Goal: Task Accomplishment & Management: Manage account settings

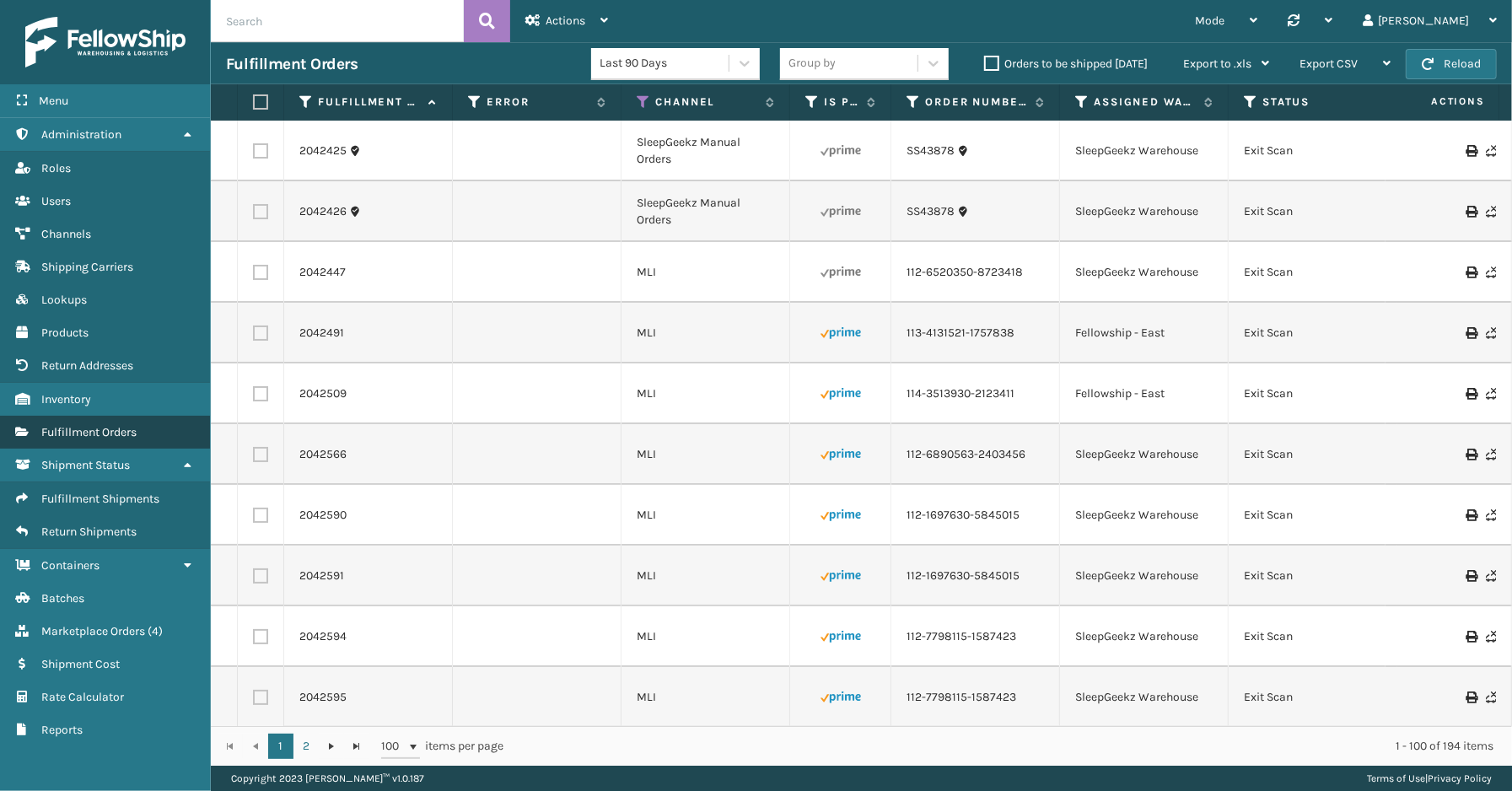
click at [96, 425] on span "Fulfillment Orders" at bounding box center [88, 432] width 95 height 14
click at [533, 22] on icon at bounding box center [533, 20] width 15 height 12
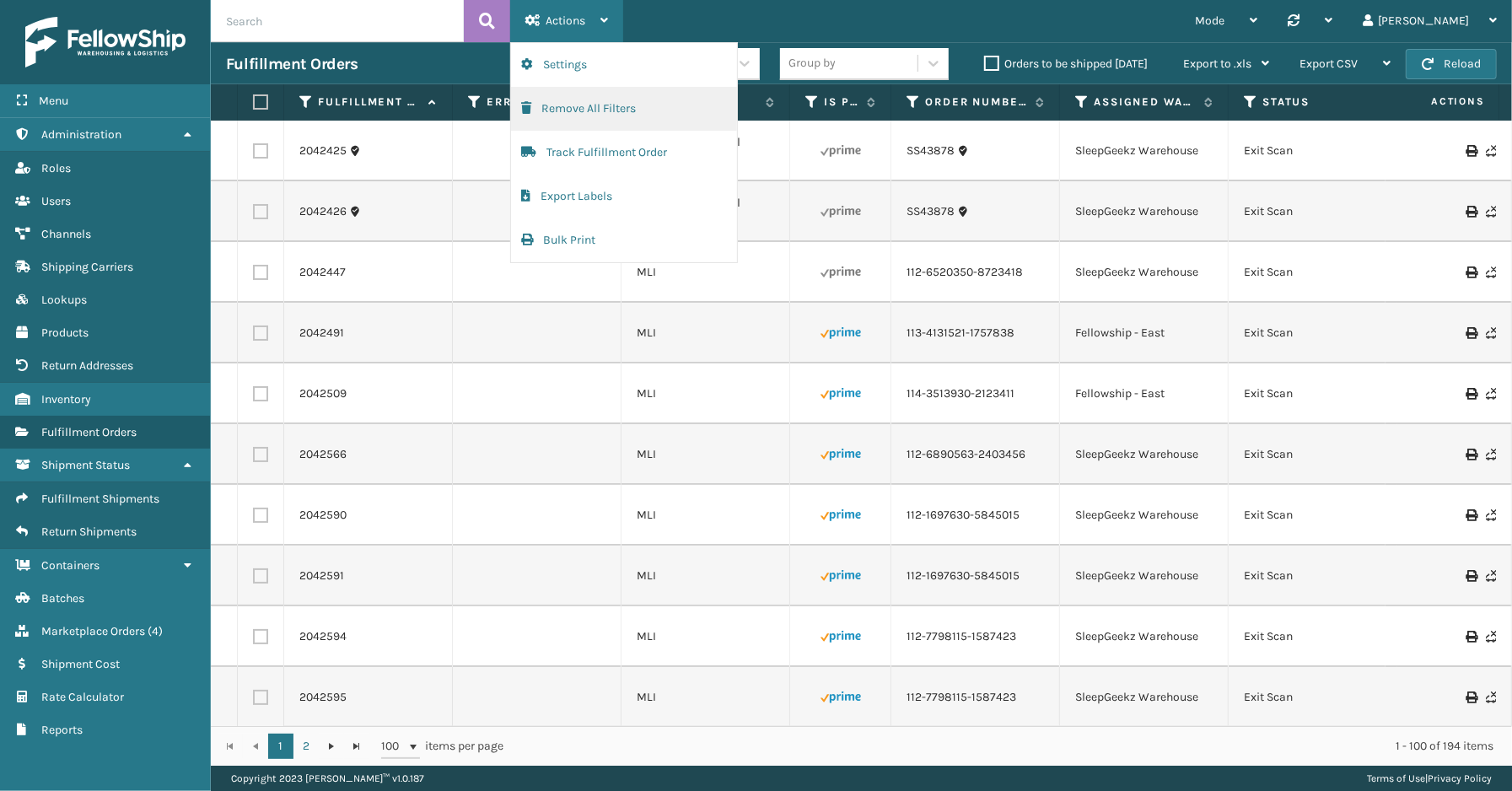
click at [571, 108] on button "Remove All Filters" at bounding box center [623, 108] width 226 height 44
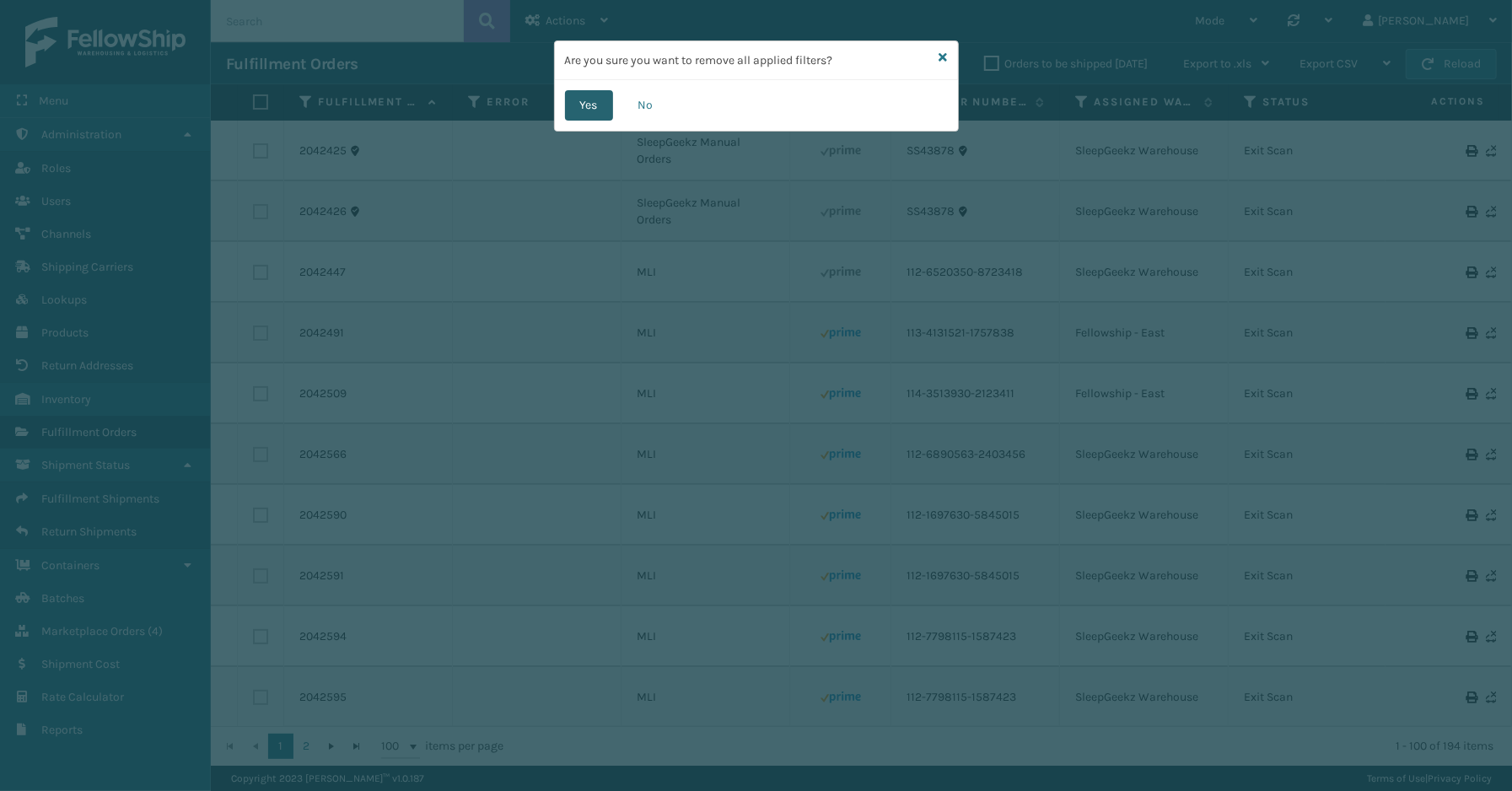
click at [597, 108] on button "Yes" at bounding box center [588, 106] width 48 height 31
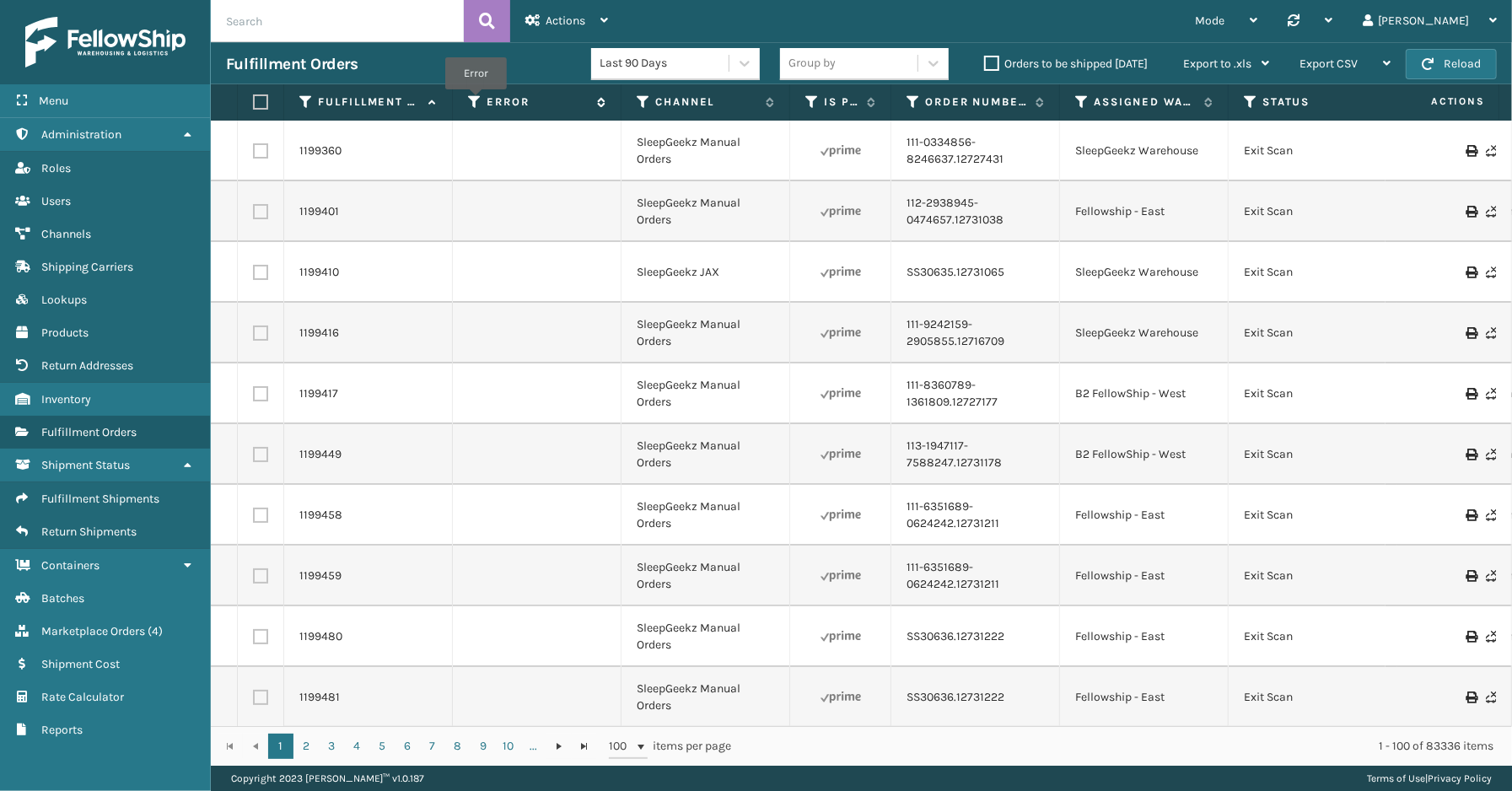
click at [474, 101] on icon at bounding box center [474, 102] width 13 height 15
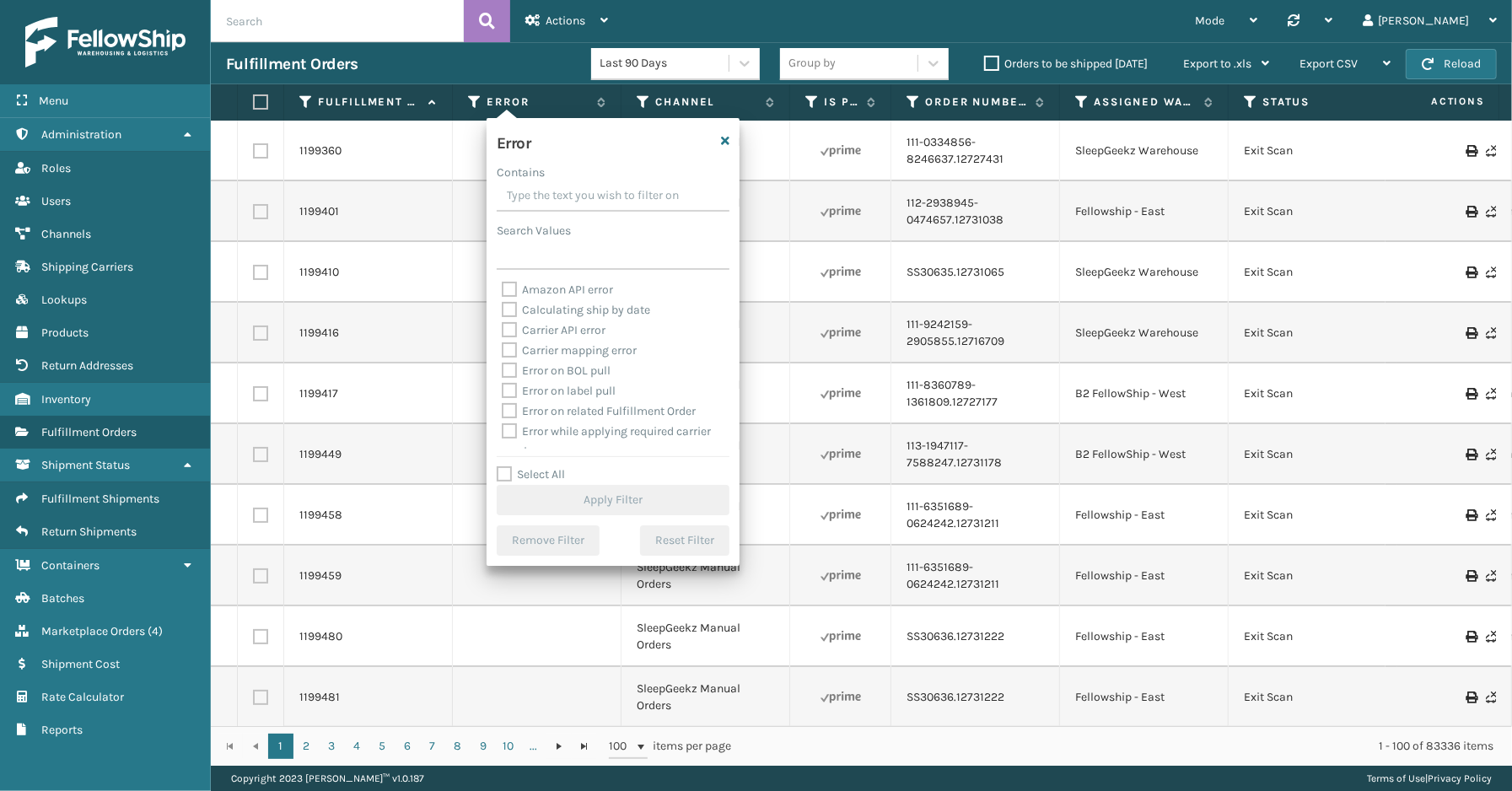
click at [530, 472] on label "Select All" at bounding box center [530, 474] width 68 height 14
click at [530, 467] on input "Select All" at bounding box center [622, 466] width 252 height 2
checkbox input "true"
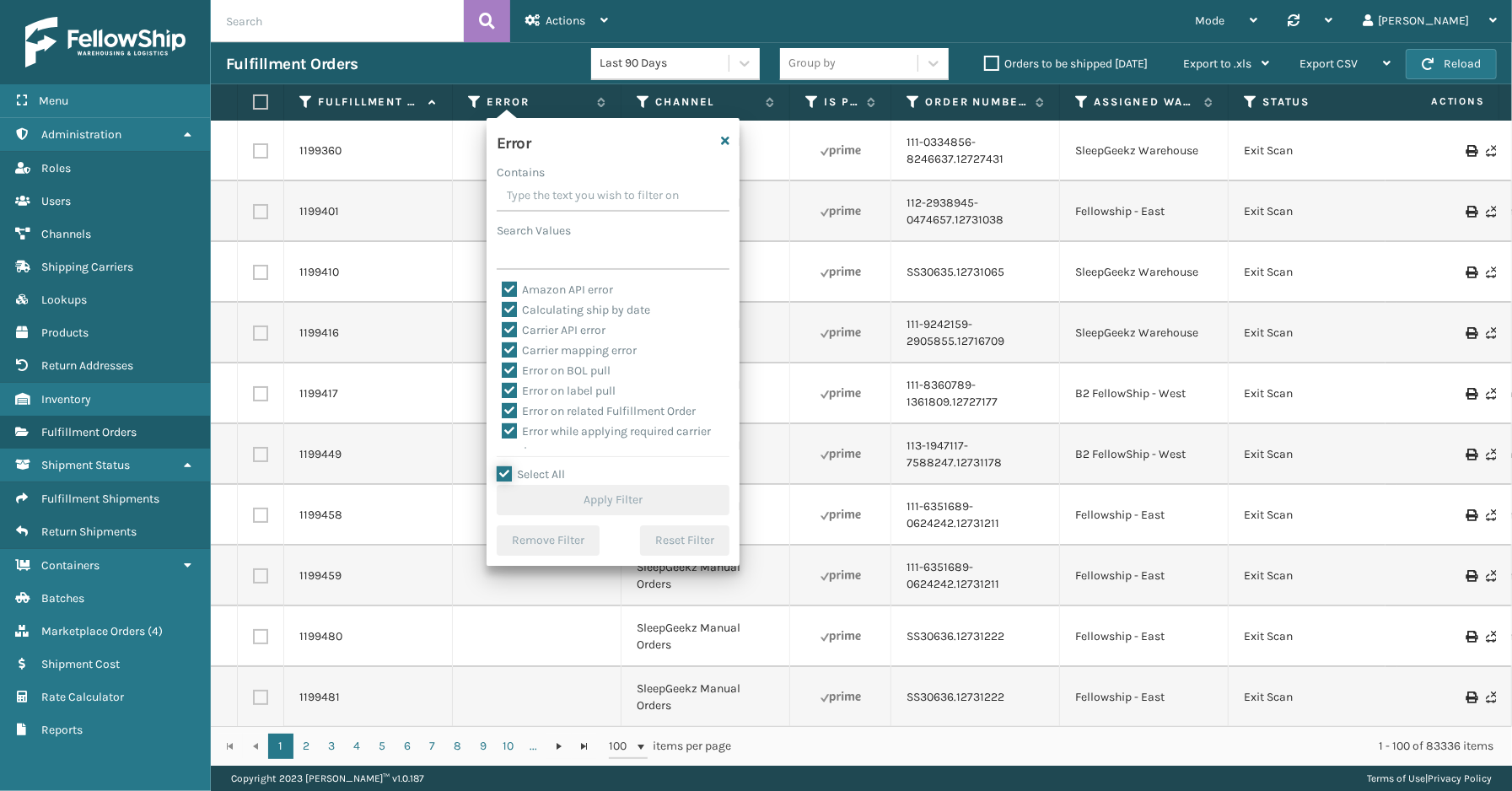
checkbox input "true"
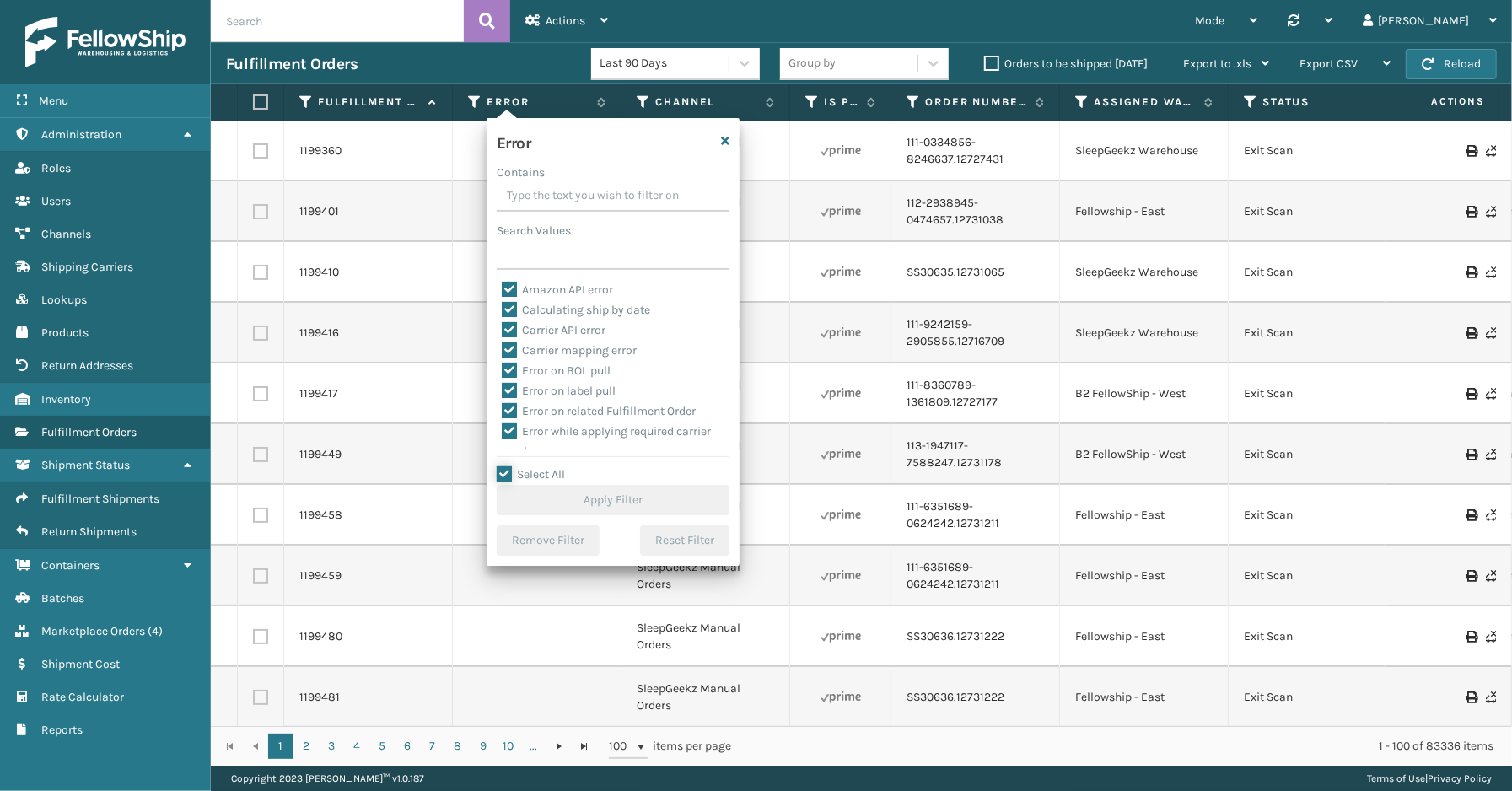
checkbox input "true"
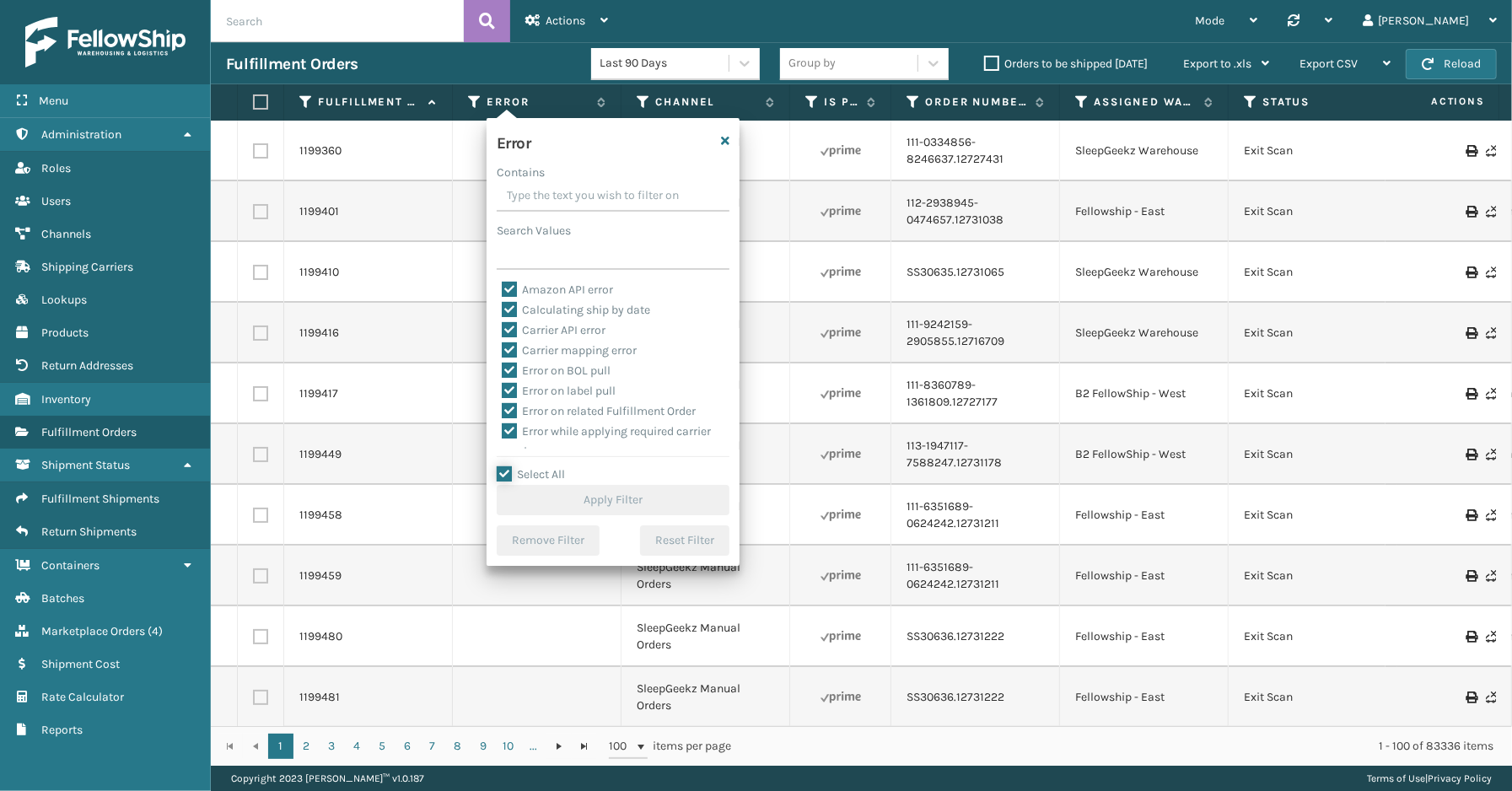
checkbox input "true"
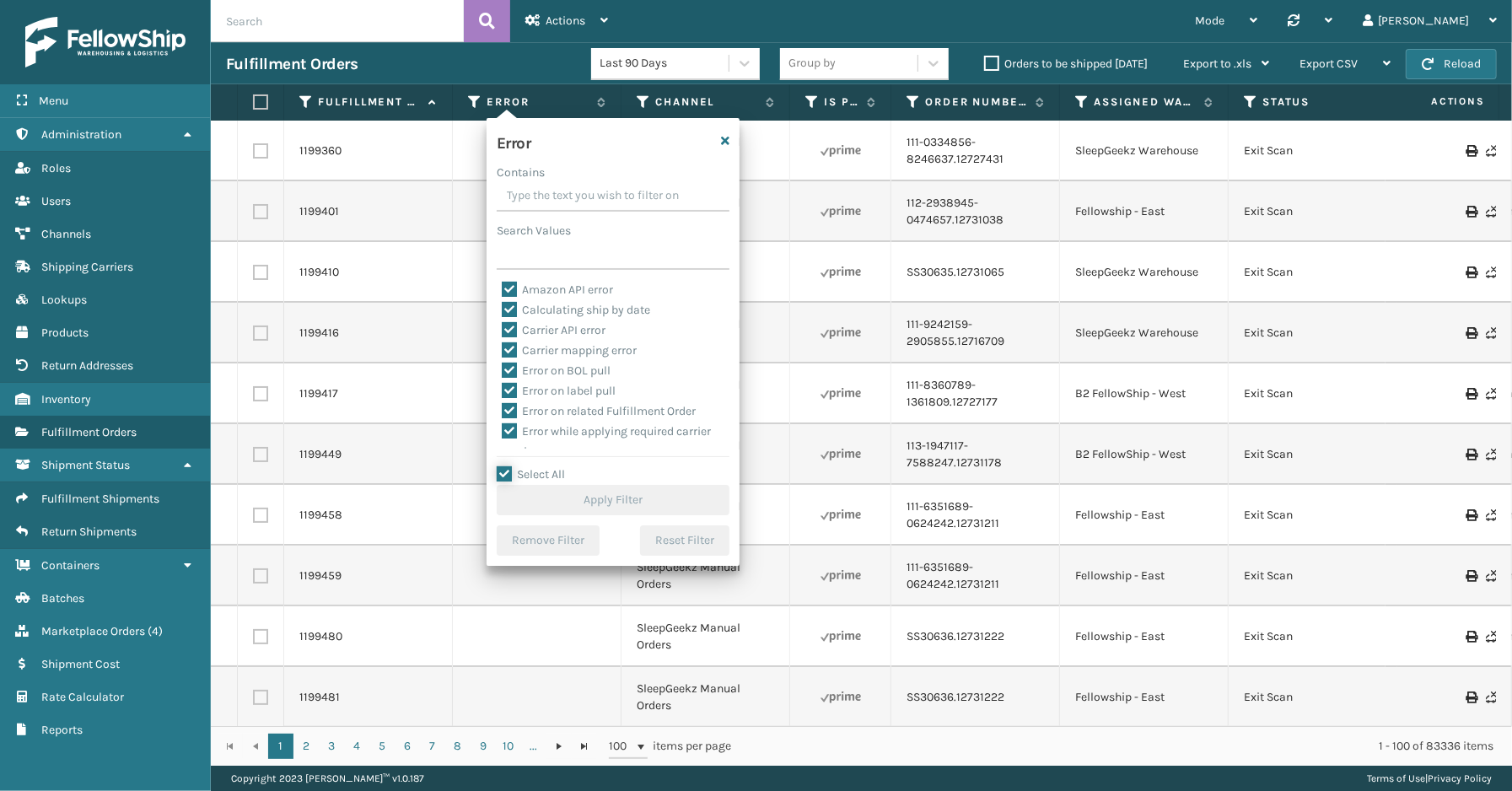
checkbox input "true"
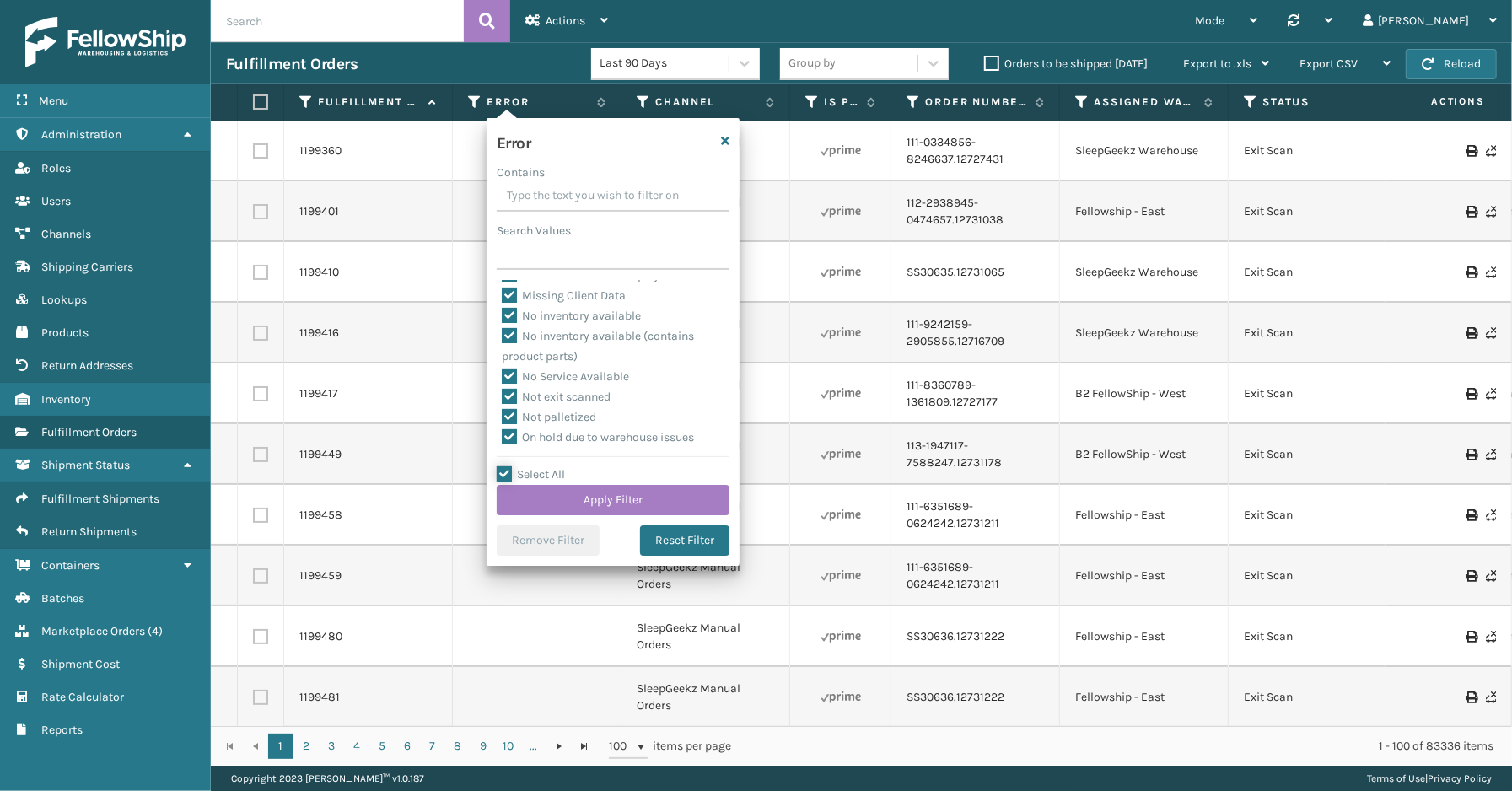
scroll to position [377, 0]
click at [560, 435] on label "To be cancelled" at bounding box center [552, 439] width 101 height 14
click at [502, 435] on input "To be cancelled" at bounding box center [502, 434] width 1 height 11
checkbox input "false"
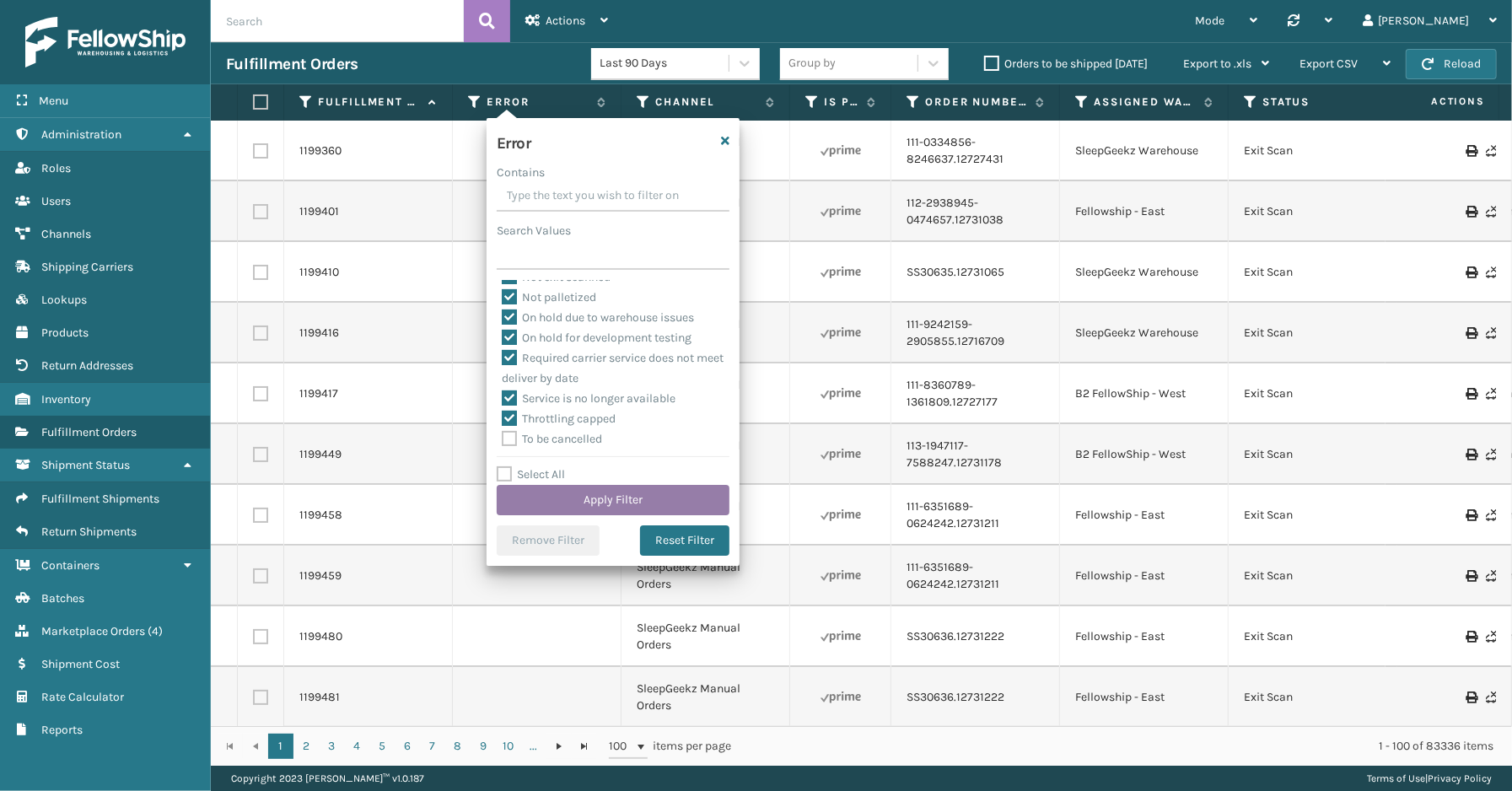
click at [579, 501] on button "Apply Filter" at bounding box center [612, 500] width 232 height 31
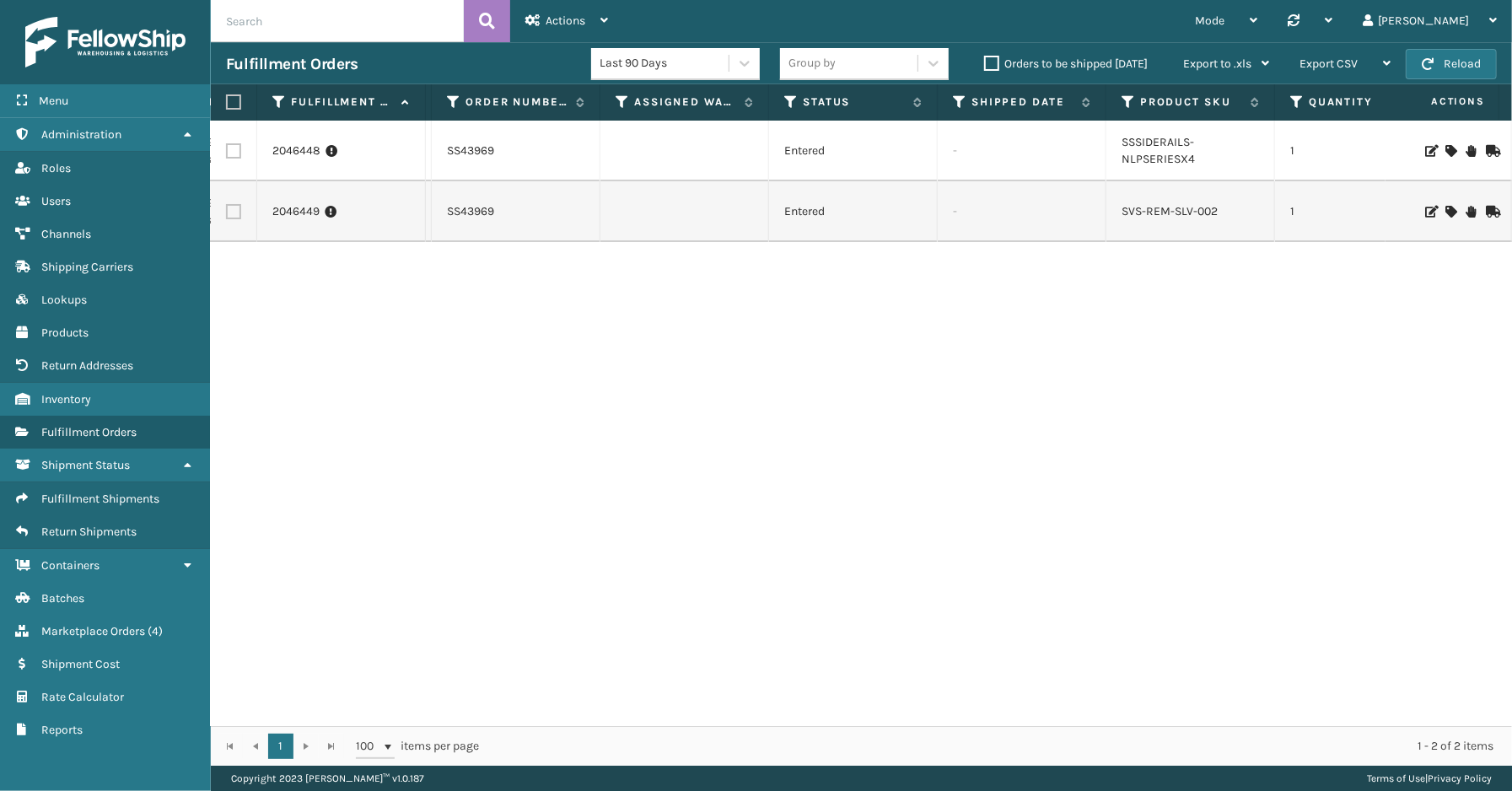
scroll to position [0, 0]
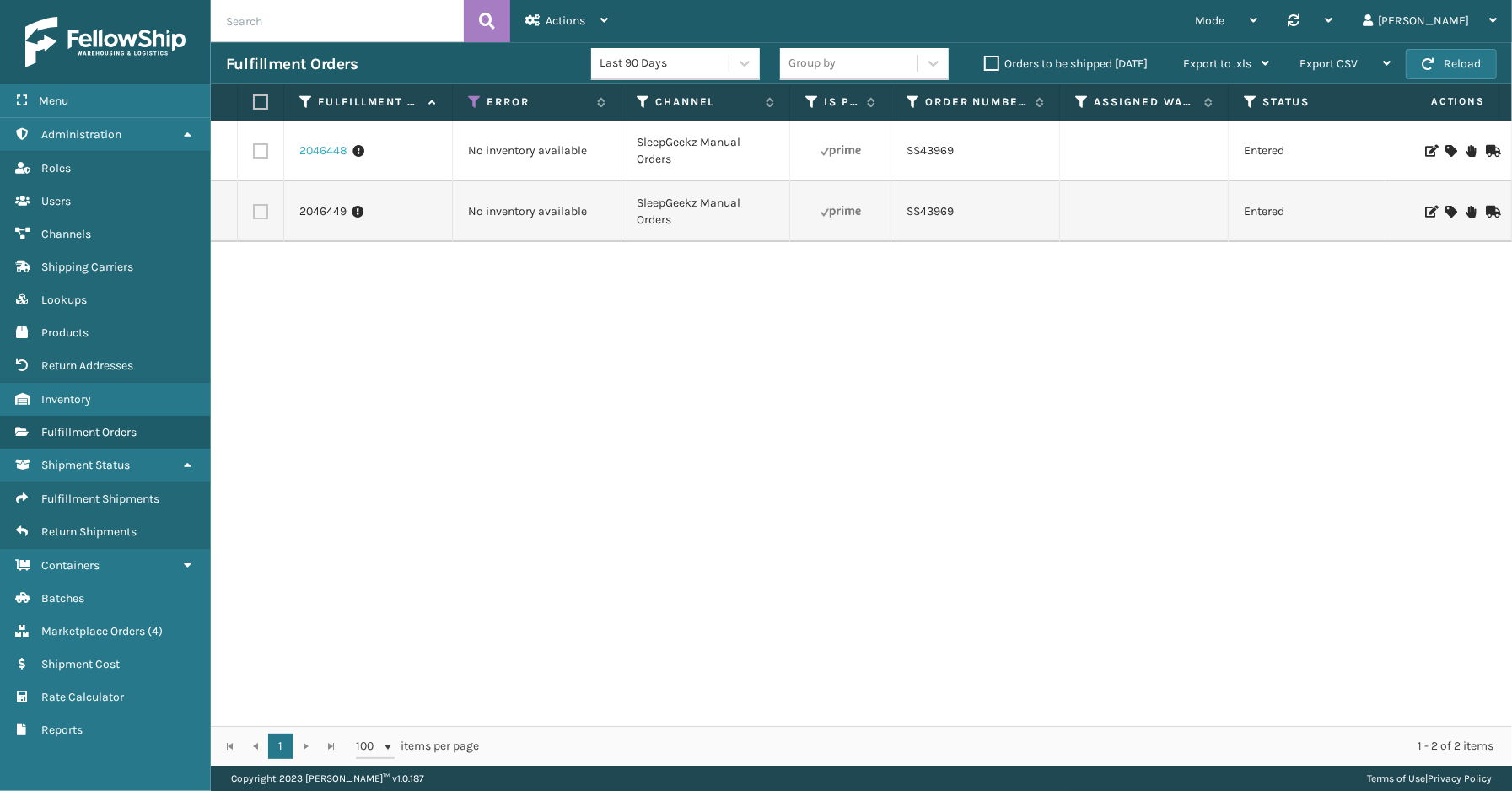
click at [316, 153] on link "2046448" at bounding box center [324, 151] width 48 height 17
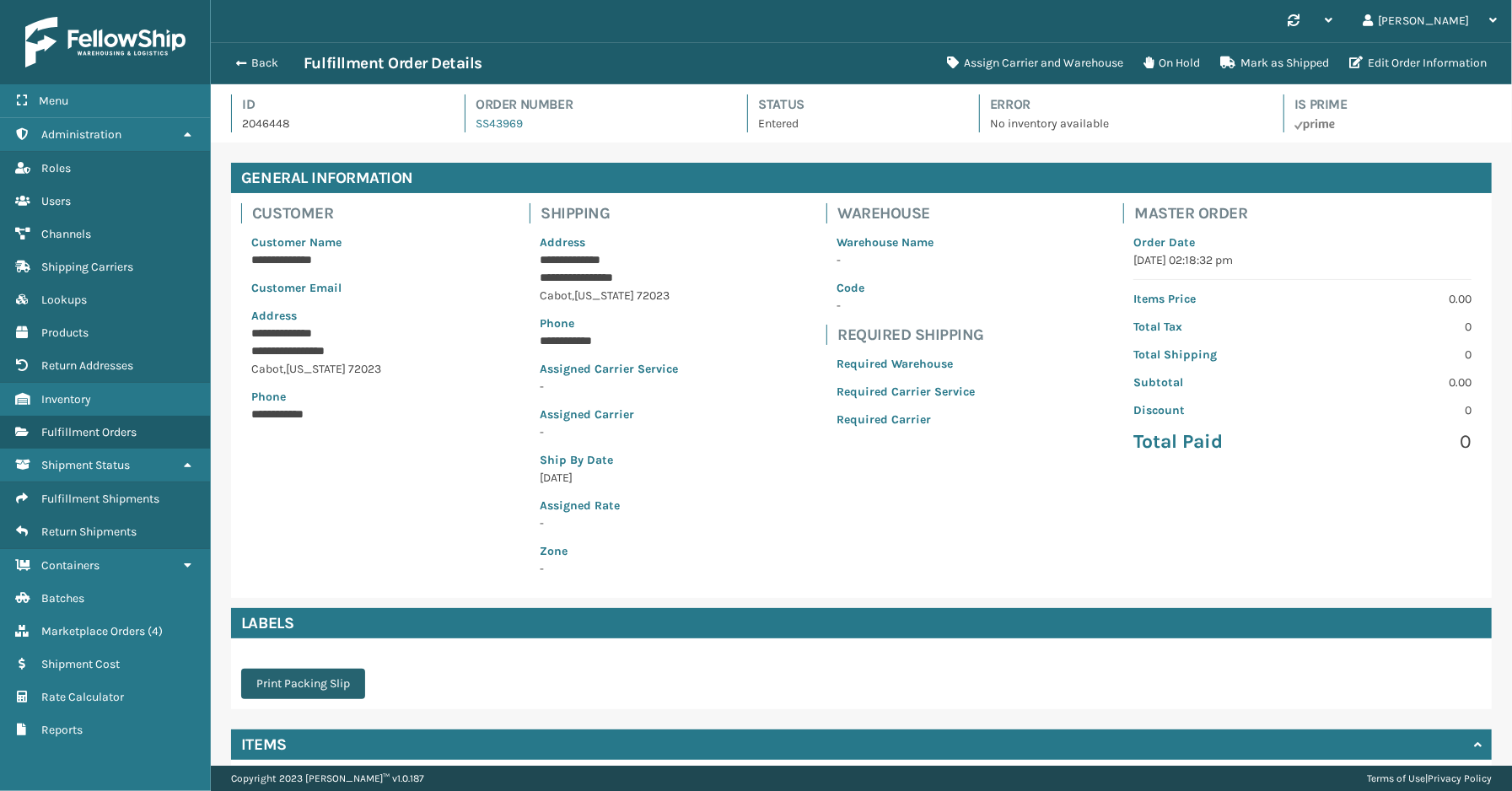
scroll to position [39, 1301]
click at [250, 64] on button "Back" at bounding box center [264, 63] width 78 height 15
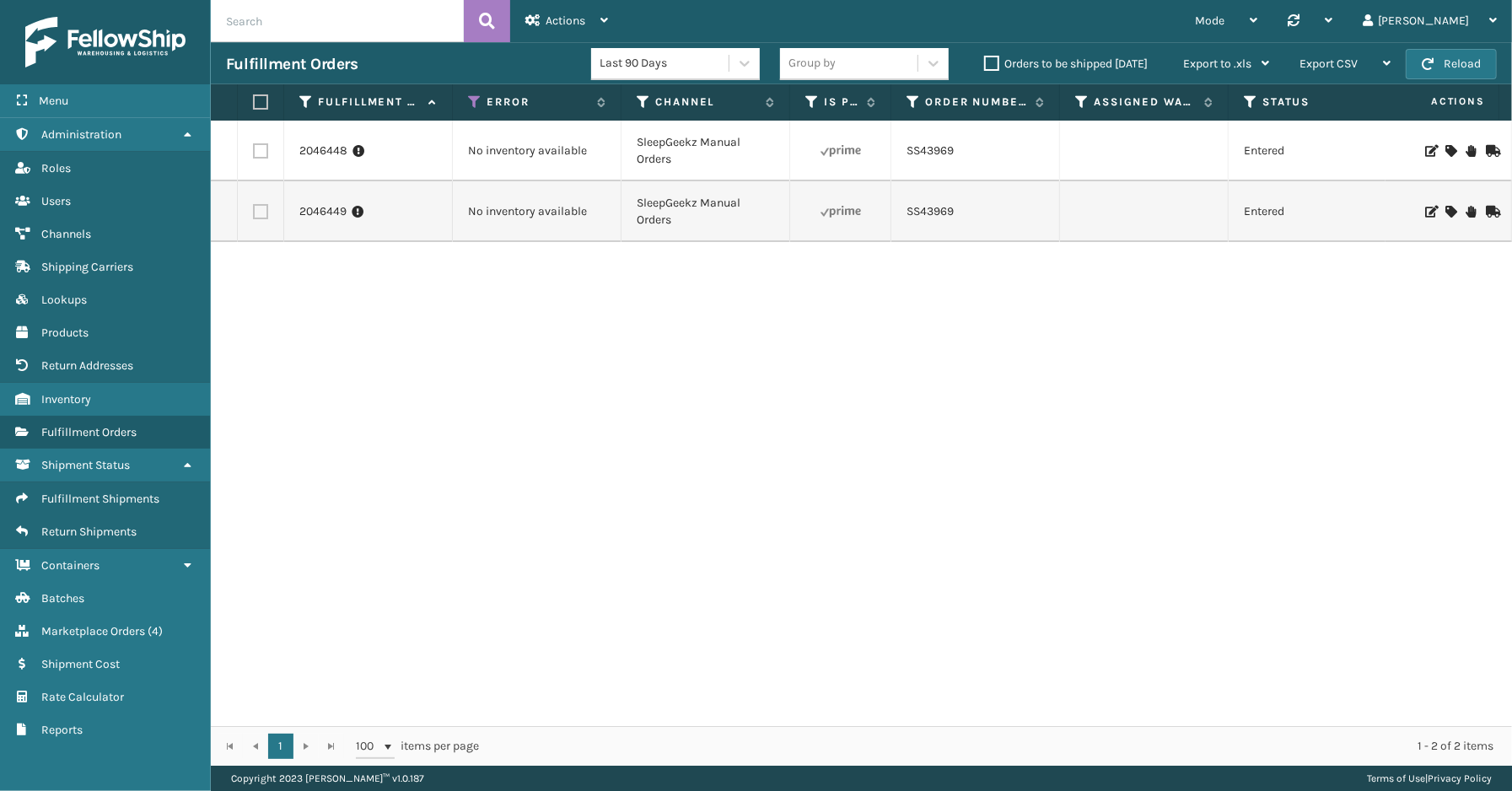
click at [1445, 147] on icon at bounding box center [1450, 151] width 11 height 12
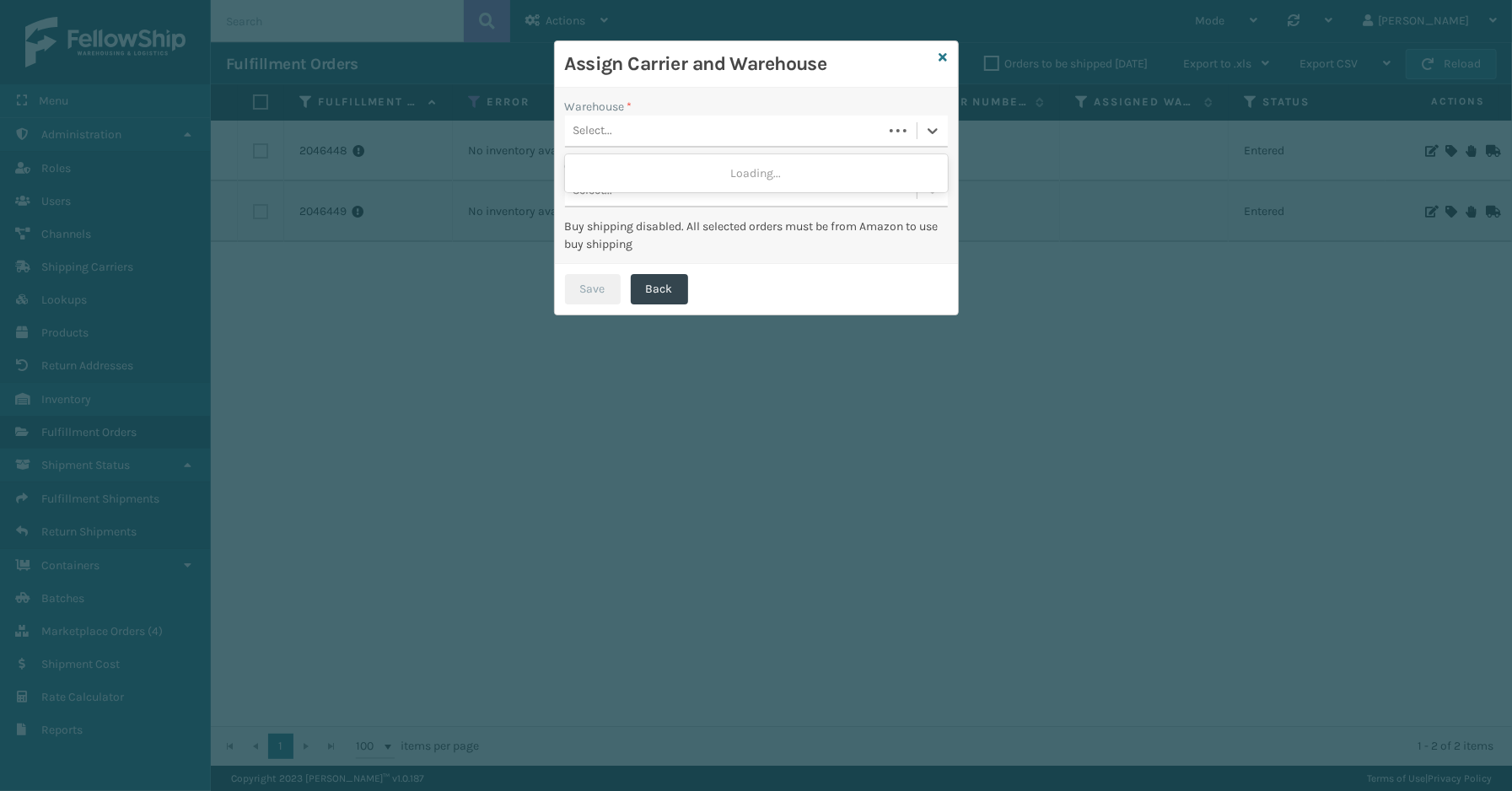
click at [726, 131] on div "Select..." at bounding box center [723, 131] width 318 height 28
click at [654, 172] on div "SleepGeekz Warehouse" at bounding box center [756, 173] width 383 height 31
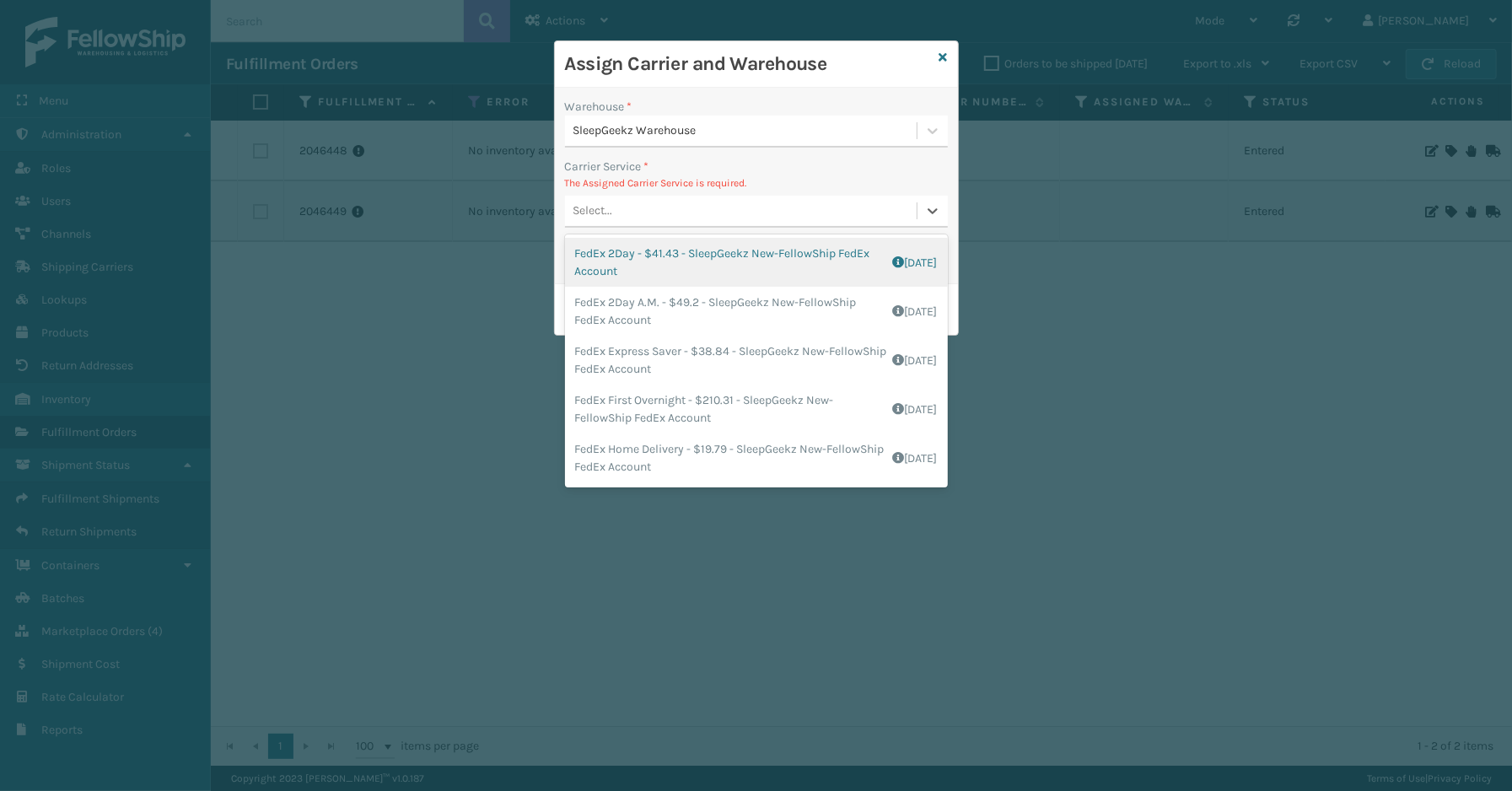
click at [696, 204] on div "Select..." at bounding box center [740, 211] width 351 height 28
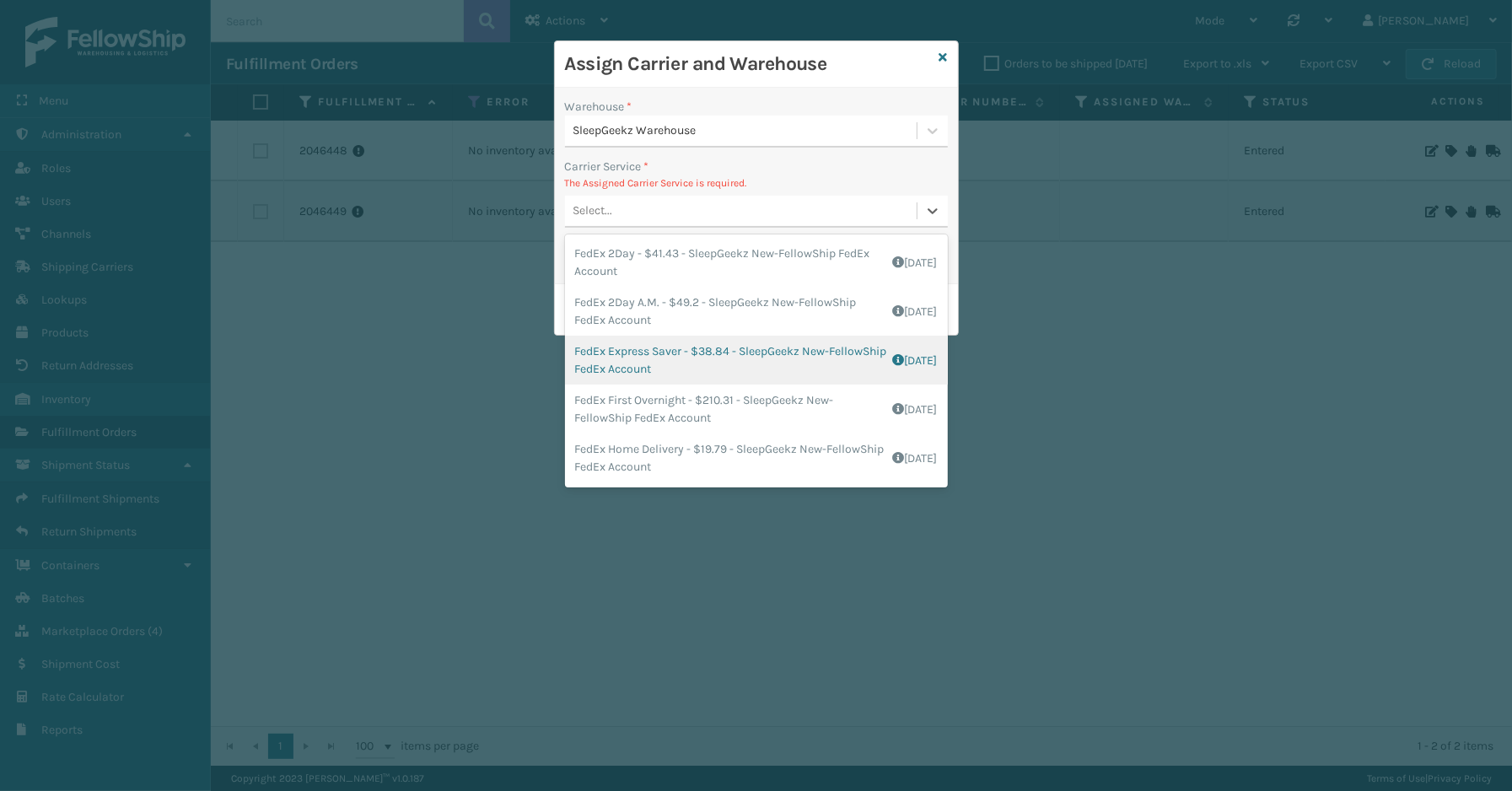
scroll to position [93, 0]
click at [678, 360] on div "FedEx Home Delivery - $19.79 - SleepGeekz New-FellowShip FedEx Account Shipping…" at bounding box center [756, 364] width 383 height 49
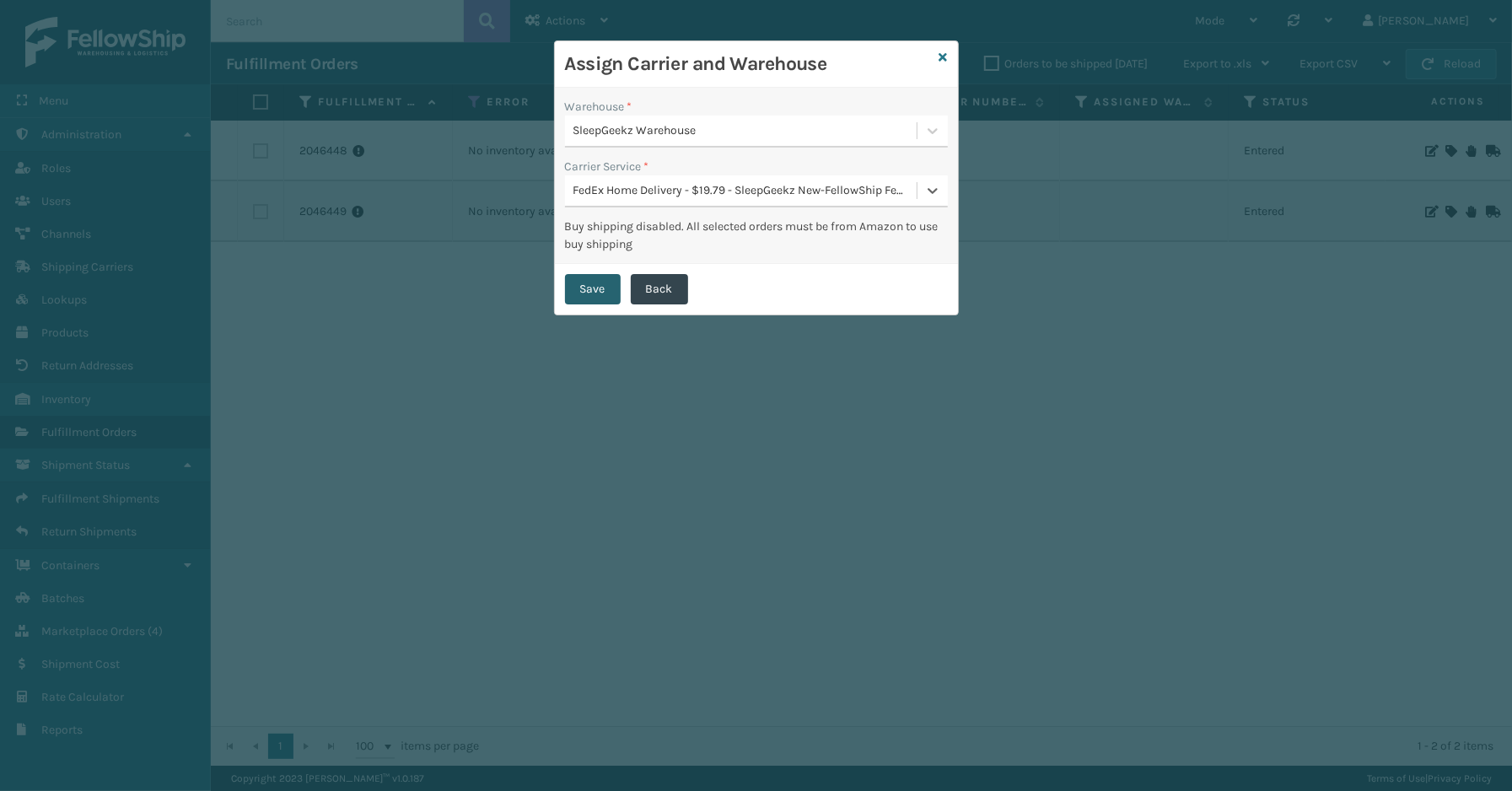
click at [595, 287] on button "Save" at bounding box center [592, 289] width 56 height 31
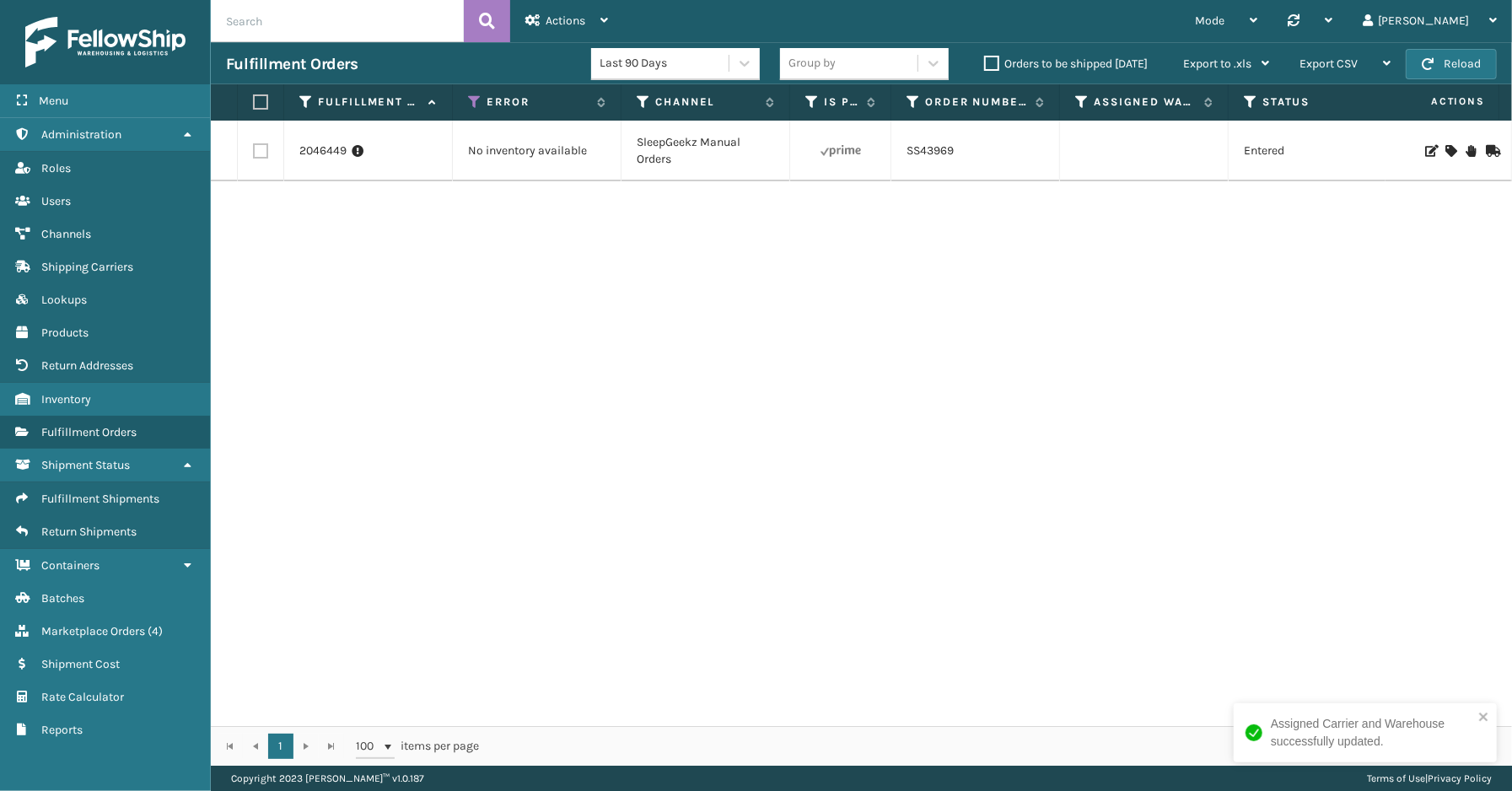
click at [1445, 152] on icon at bounding box center [1450, 151] width 11 height 12
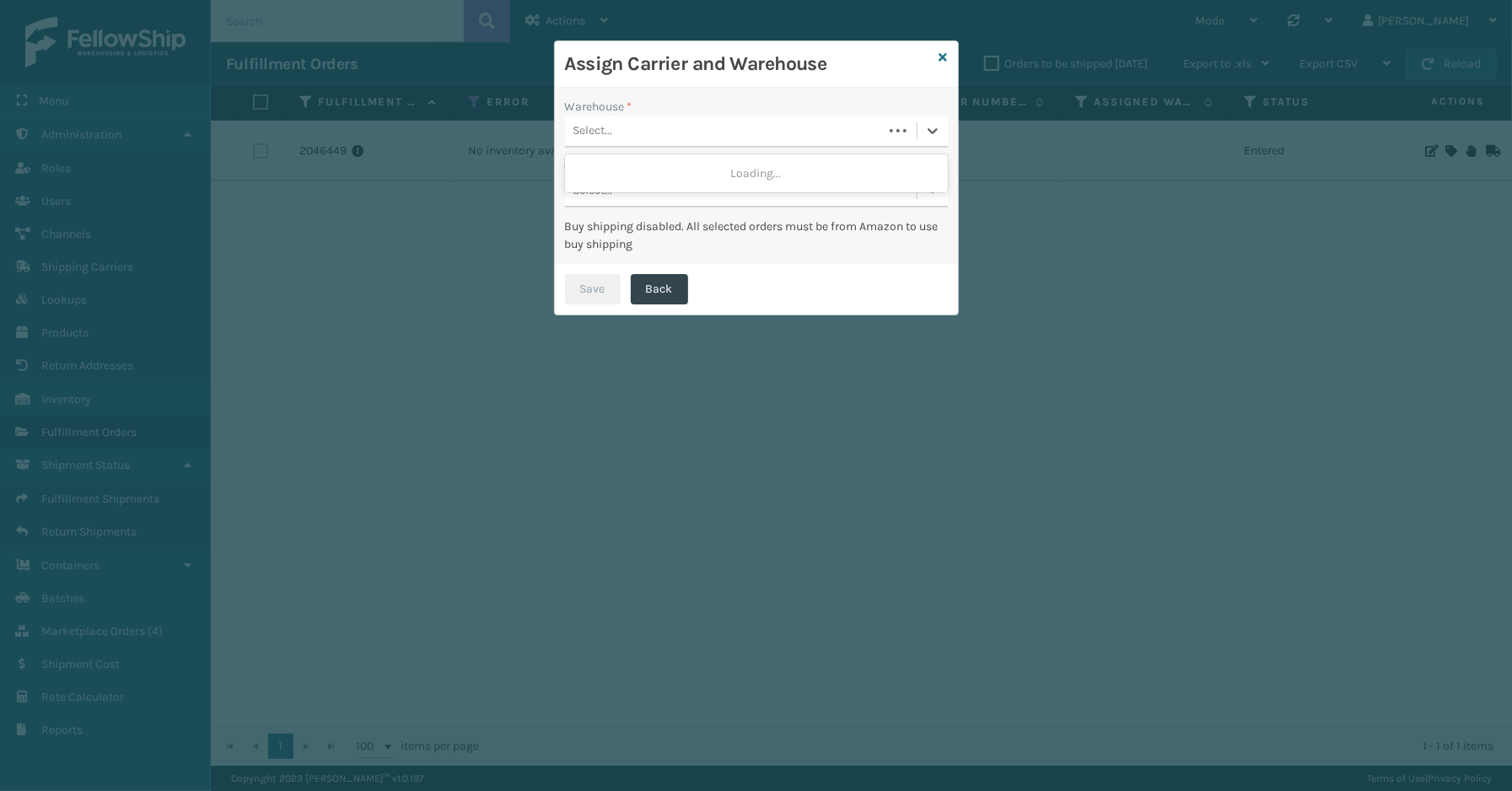
click at [710, 132] on div "Select..." at bounding box center [723, 131] width 318 height 28
click at [680, 173] on div "SleepGeekz Warehouse" at bounding box center [756, 173] width 383 height 31
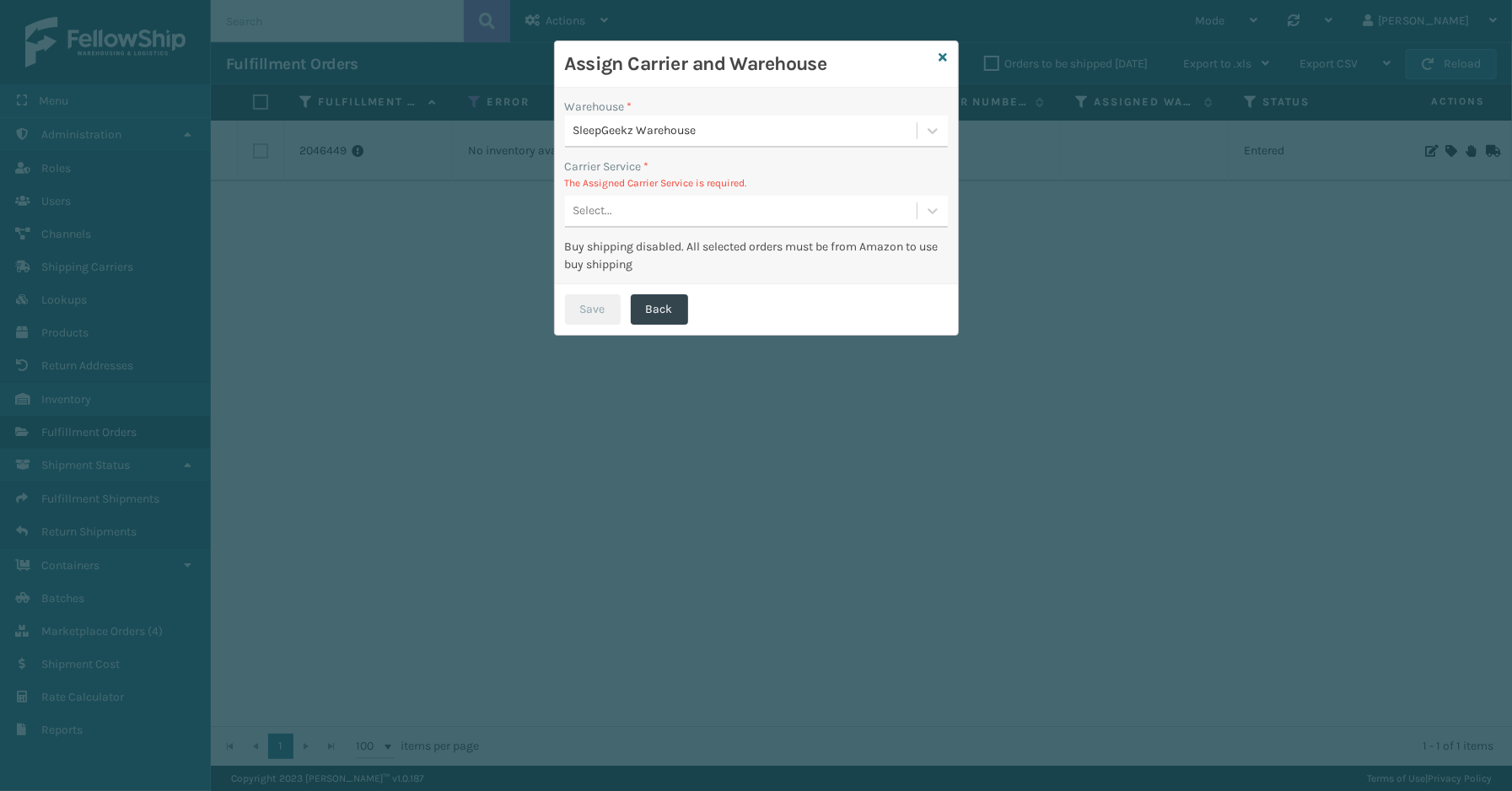
click at [668, 206] on div "Select..." at bounding box center [740, 211] width 351 height 28
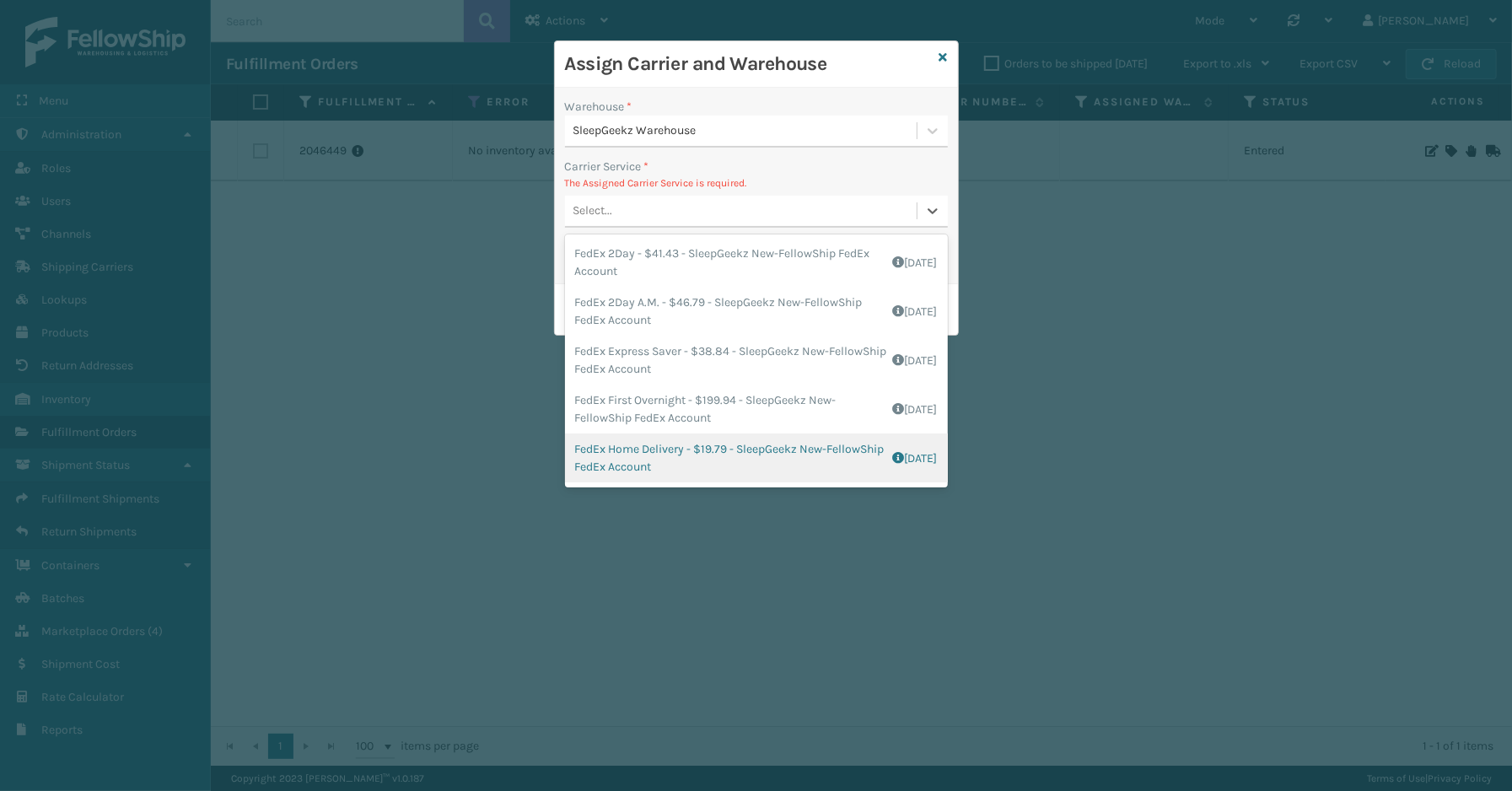
click at [669, 467] on div "FedEx Home Delivery - $19.79 - SleepGeekz New-FellowShip FedEx Account Shipping…" at bounding box center [756, 457] width 383 height 49
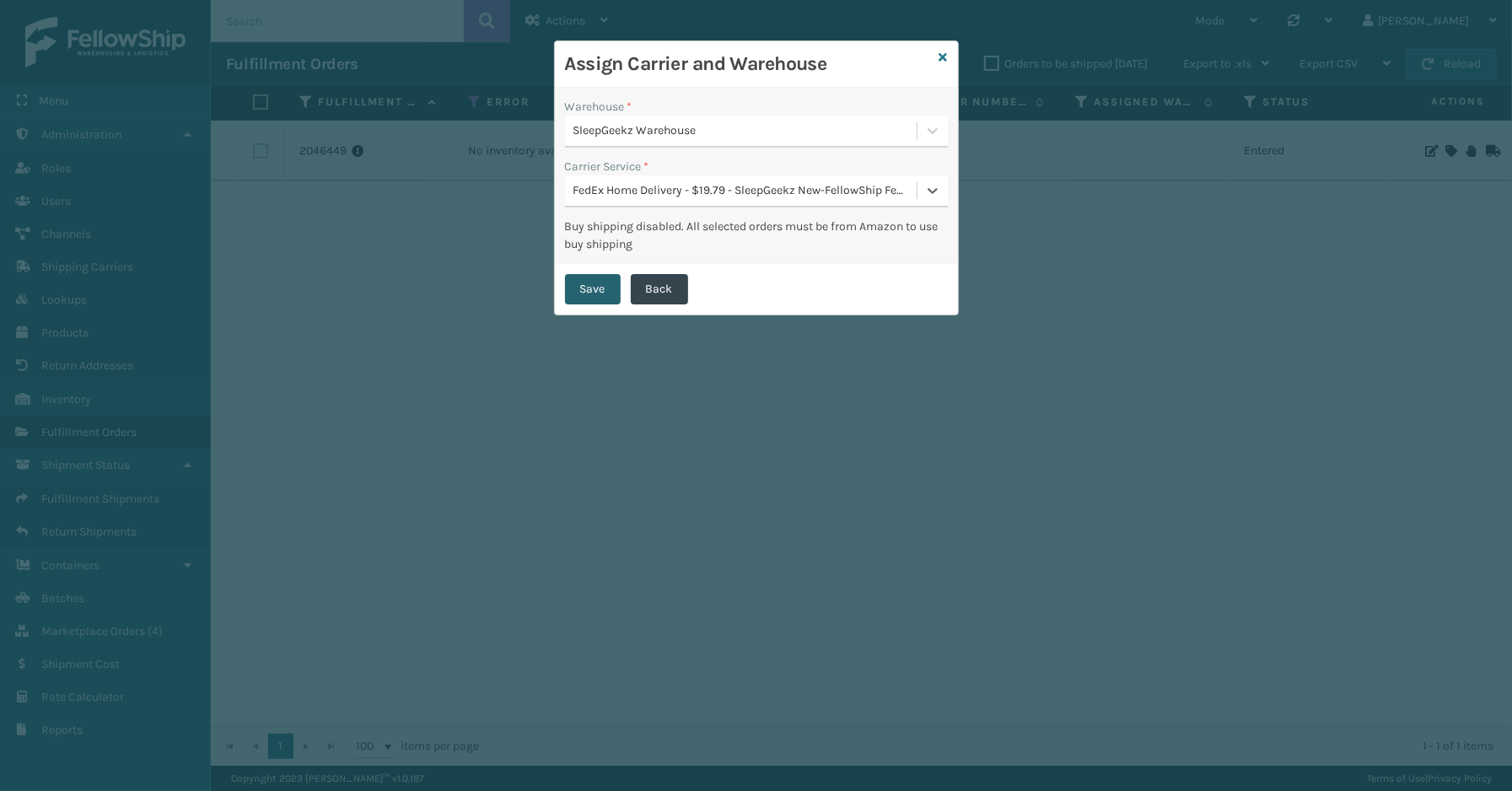
click at [591, 291] on button "Save" at bounding box center [592, 289] width 56 height 31
